Goal: Check status: Check status

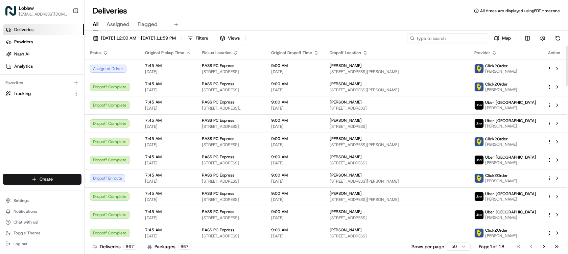
click at [472, 40] on input at bounding box center [447, 37] width 81 height 9
paste input "531900012771987"
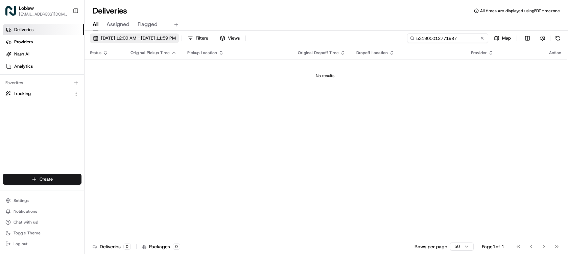
type input "531900012771987"
click at [159, 40] on span "[DATE] 12:00 AM - [DATE] 11:59 PM" at bounding box center [138, 38] width 75 height 6
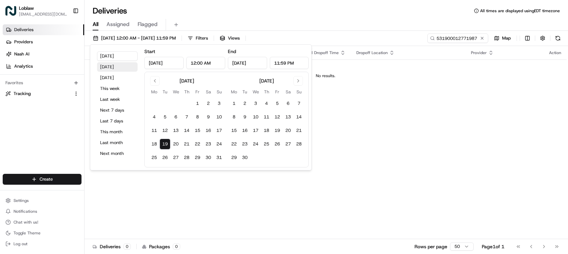
click at [125, 68] on button "[DATE]" at bounding box center [117, 66] width 41 height 9
type input "[DATE]"
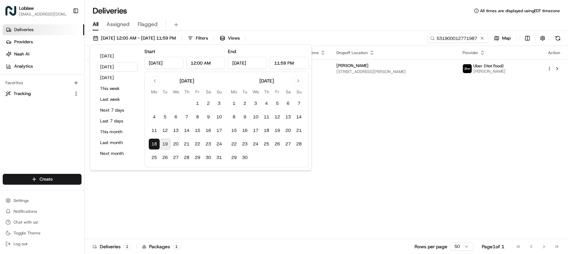
click at [316, 14] on div "Deliveries All times are displayed using EDT timezone" at bounding box center [327, 10] width 484 height 11
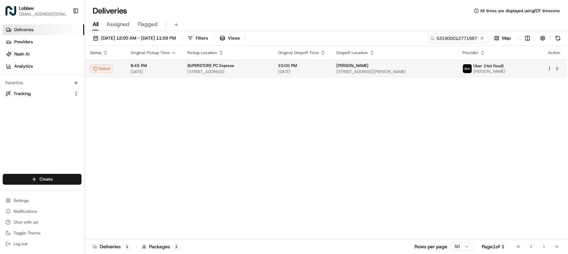
click at [273, 68] on td "SUPERSTORE PC Express [STREET_ADDRESS]" at bounding box center [227, 69] width 91 height 18
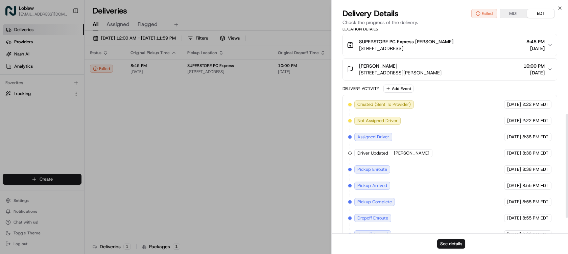
scroll to position [200, 0]
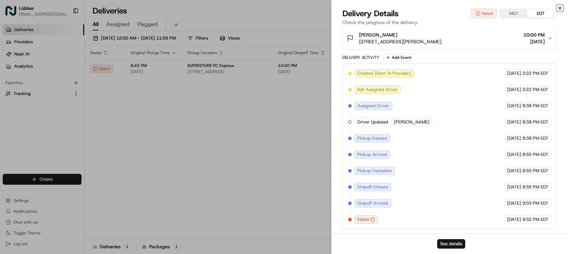
click at [561, 6] on icon "button" at bounding box center [559, 7] width 5 height 5
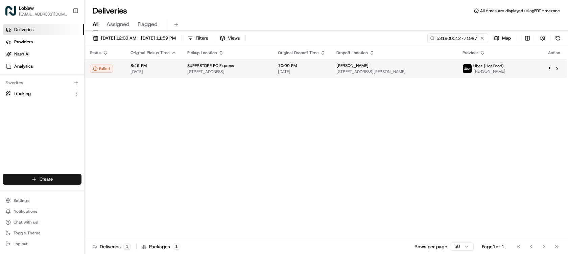
click at [350, 69] on td "[PERSON_NAME] [STREET_ADDRESS][PERSON_NAME]" at bounding box center [394, 69] width 126 height 18
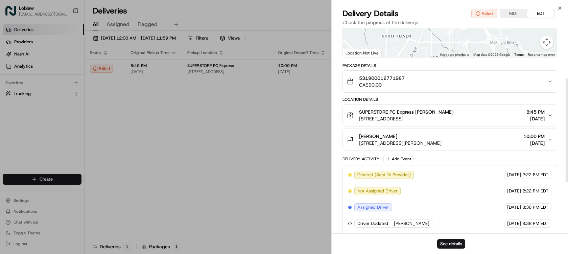
scroll to position [0, 0]
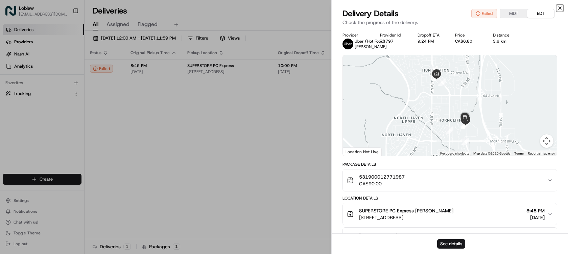
click at [559, 7] on icon "button" at bounding box center [560, 8] width 3 height 3
